Goal: Task Accomplishment & Management: Manage account settings

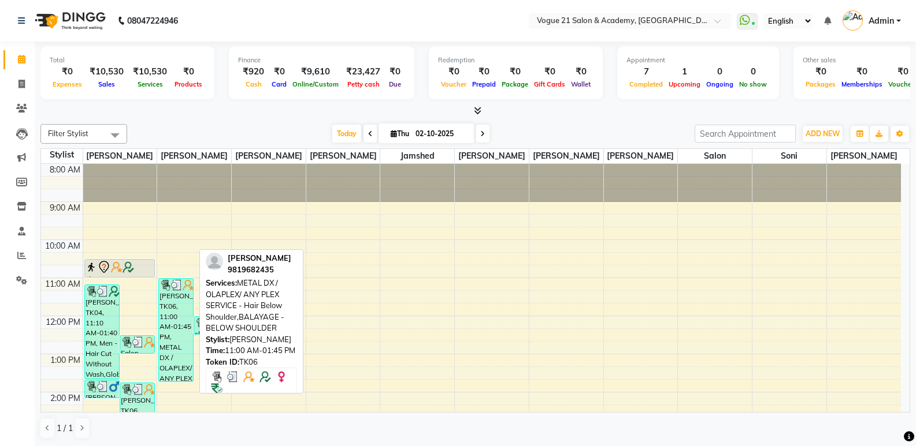
click at [164, 321] on div "[PERSON_NAME], TK06, 11:00 AM-01:45 PM, METAL DX / OLAPLEX/ ANY PLEX SERVICE - …" at bounding box center [176, 330] width 34 height 103
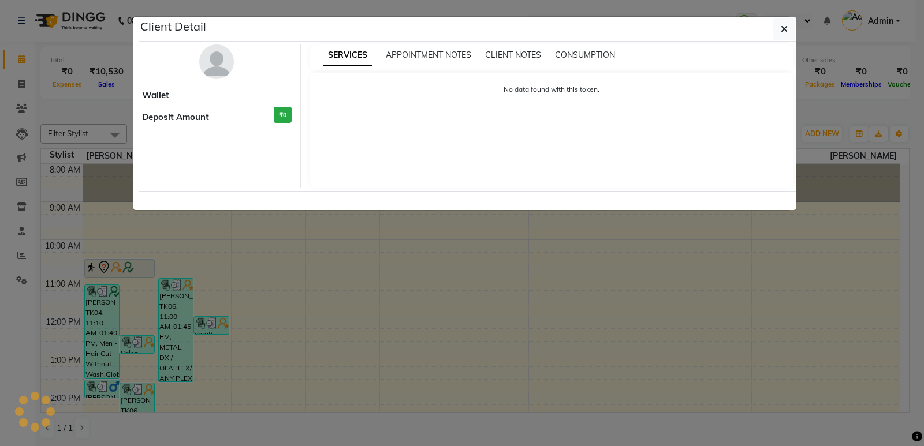
select select "3"
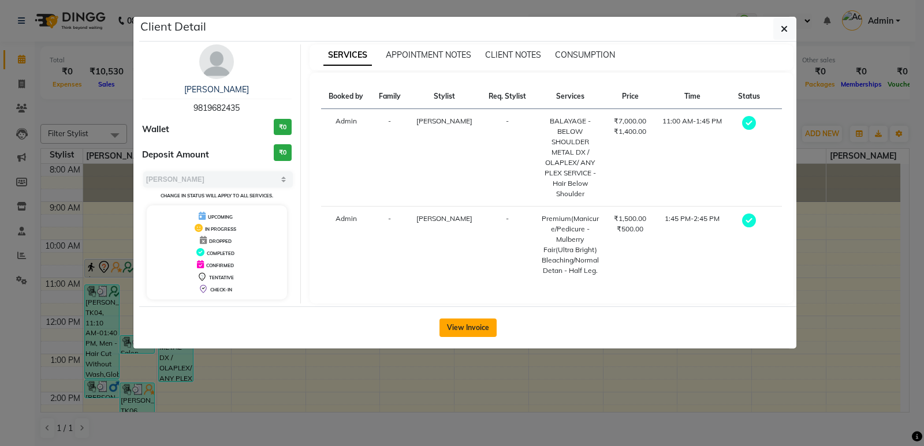
click at [460, 319] on button "View Invoice" at bounding box center [468, 328] width 57 height 18
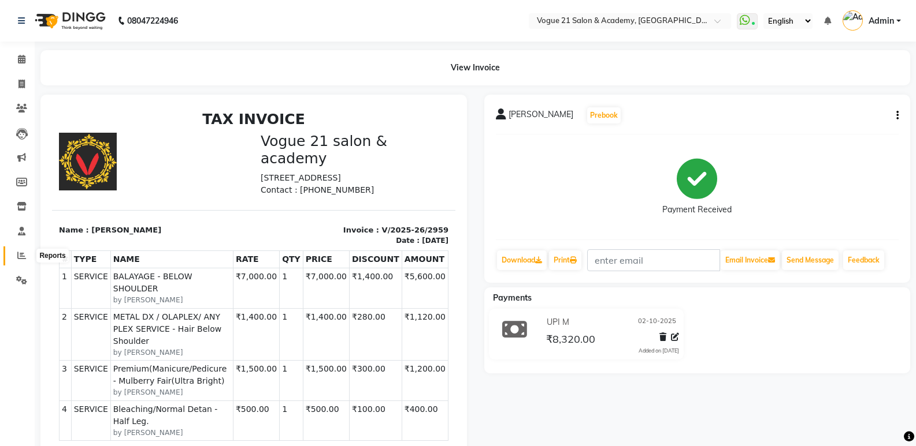
click at [22, 257] on icon at bounding box center [21, 255] width 9 height 9
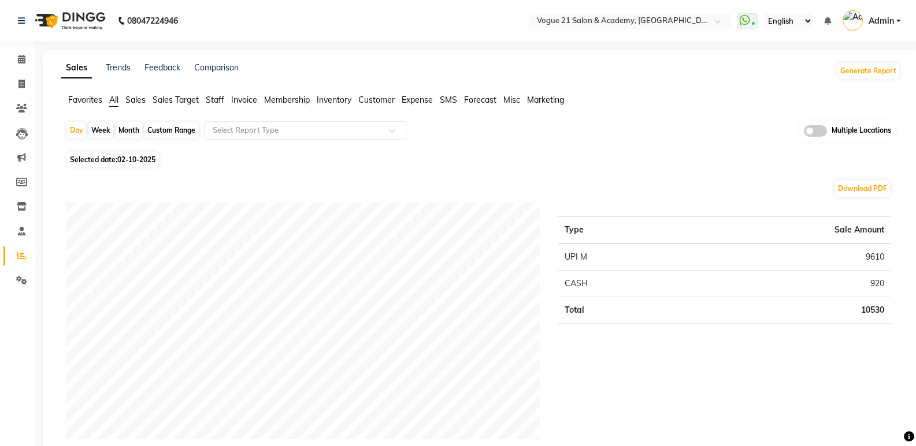
click at [215, 98] on span "Staff" at bounding box center [215, 100] width 18 height 10
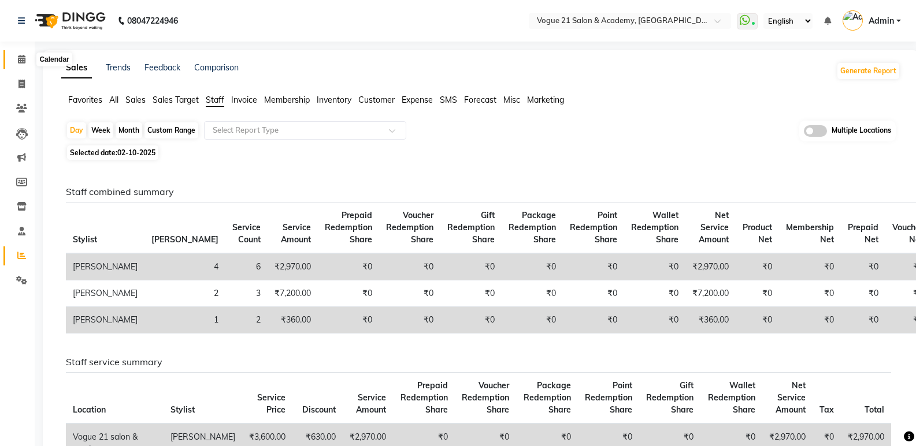
click at [19, 57] on icon at bounding box center [22, 59] width 8 height 9
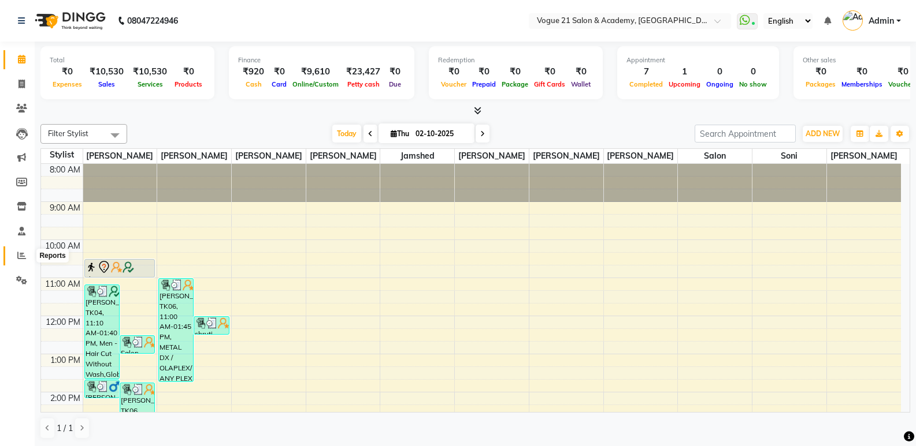
click at [24, 257] on icon at bounding box center [21, 255] width 9 height 9
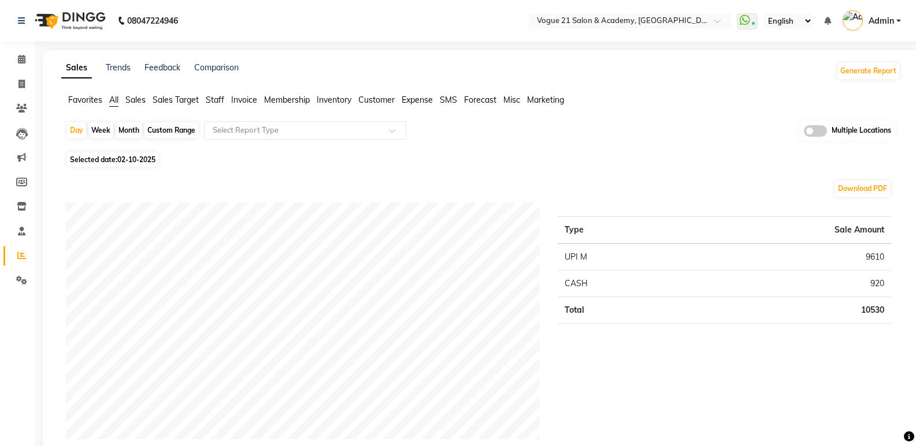
click at [219, 101] on span "Staff" at bounding box center [215, 100] width 18 height 10
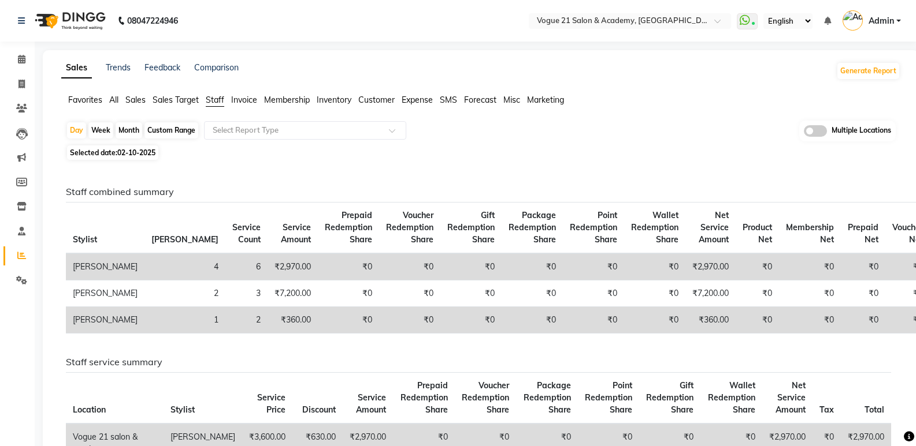
click at [132, 126] on div "Month" at bounding box center [129, 130] width 27 height 16
select select "10"
select select "2025"
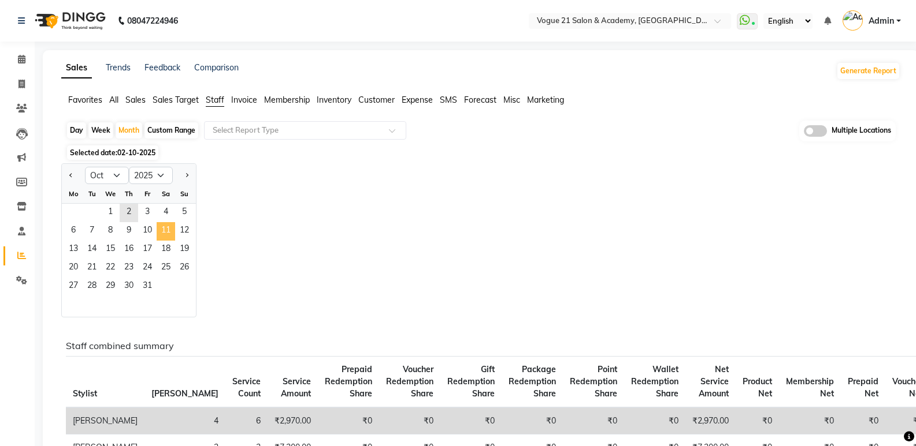
click at [169, 226] on span "11" at bounding box center [166, 231] width 18 height 18
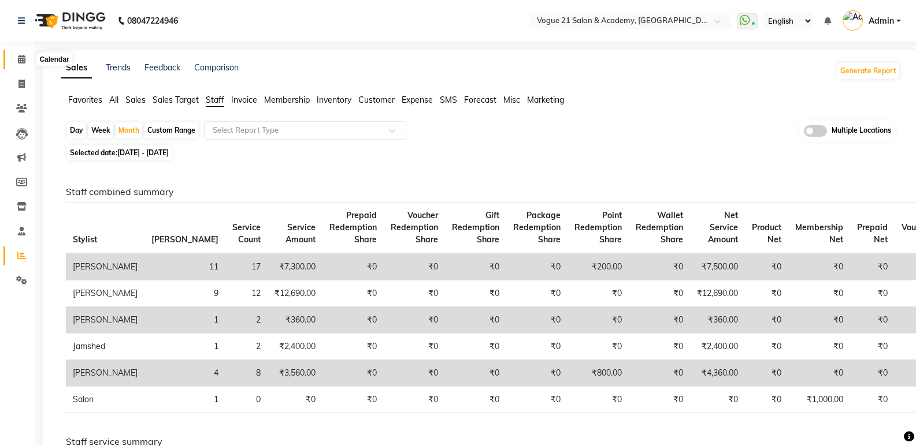
click at [25, 58] on icon at bounding box center [22, 59] width 8 height 9
